Goal: Use online tool/utility: Use online tool/utility

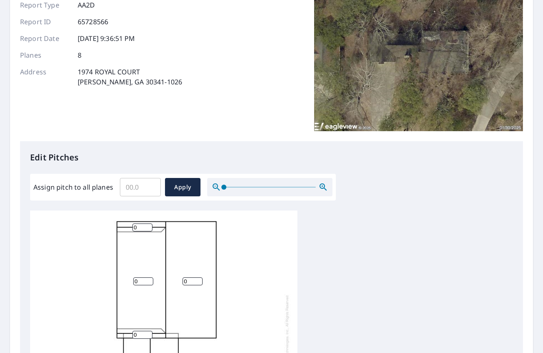
scroll to position [84, 0]
click at [141, 186] on input "Assign pitch to all planes" at bounding box center [140, 186] width 41 height 23
type input "6"
click at [178, 186] on span "Apply" at bounding box center [183, 187] width 22 height 10
type input "6"
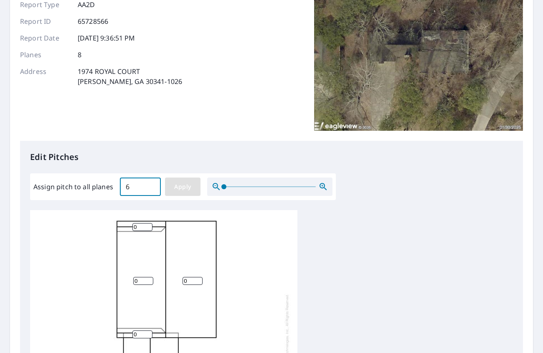
type input "6"
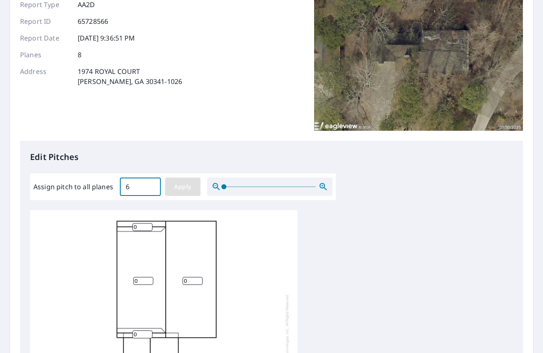
type input "6"
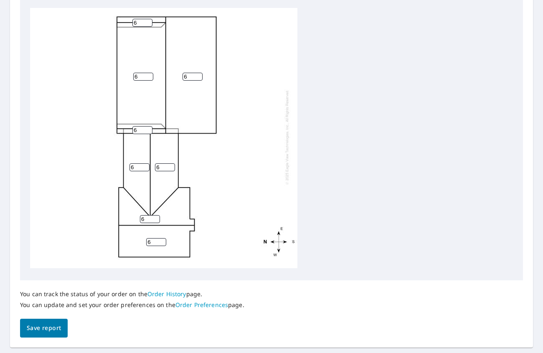
scroll to position [293, 0]
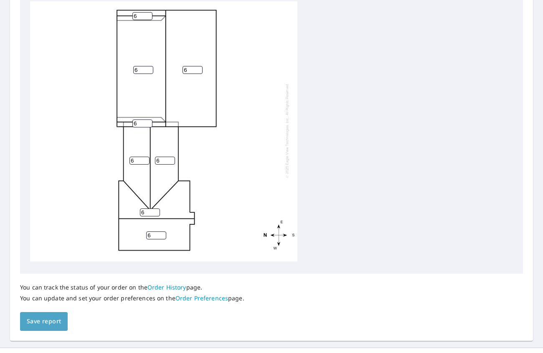
click at [43, 322] on span "Save report" at bounding box center [44, 321] width 34 height 10
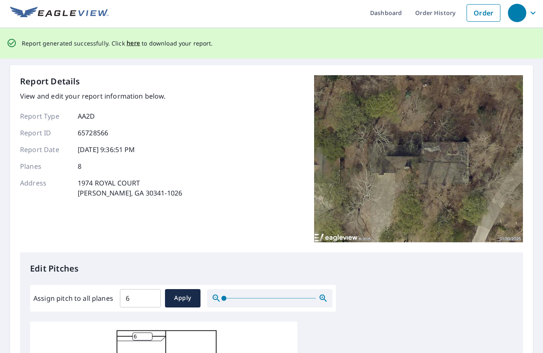
scroll to position [0, 0]
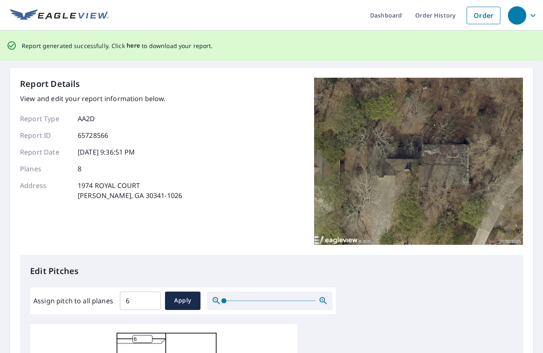
click at [133, 45] on span "here" at bounding box center [134, 46] width 14 height 10
